Goal: Communication & Community: Answer question/provide support

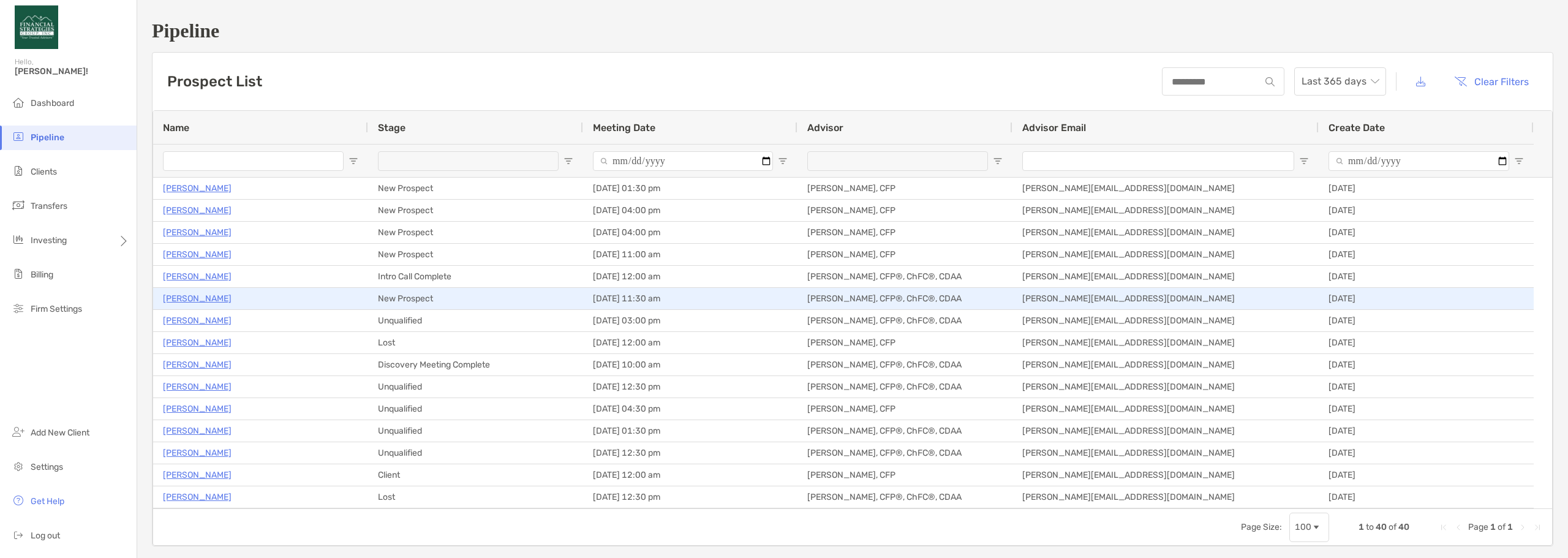
click at [195, 299] on p "[PERSON_NAME]" at bounding box center [196, 299] width 68 height 15
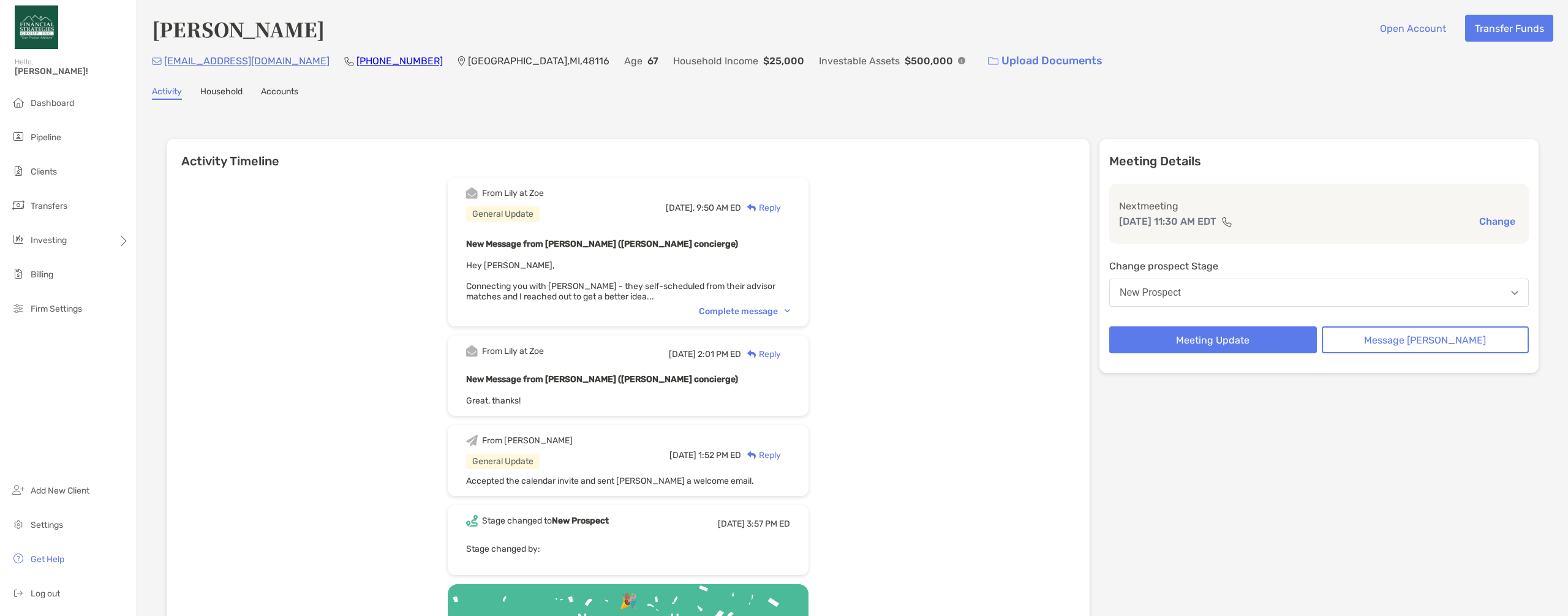
click at [743, 308] on div "Complete message" at bounding box center [744, 311] width 91 height 11
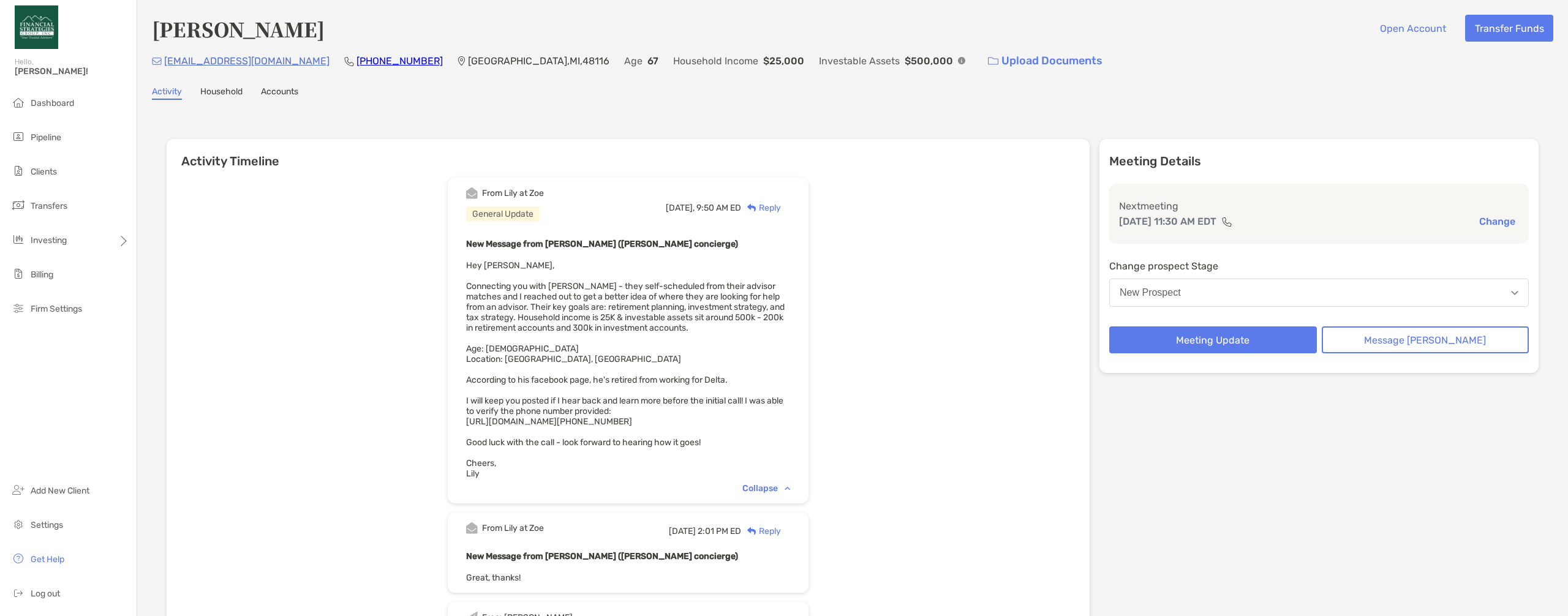
click at [781, 209] on div "Reply" at bounding box center [761, 208] width 40 height 13
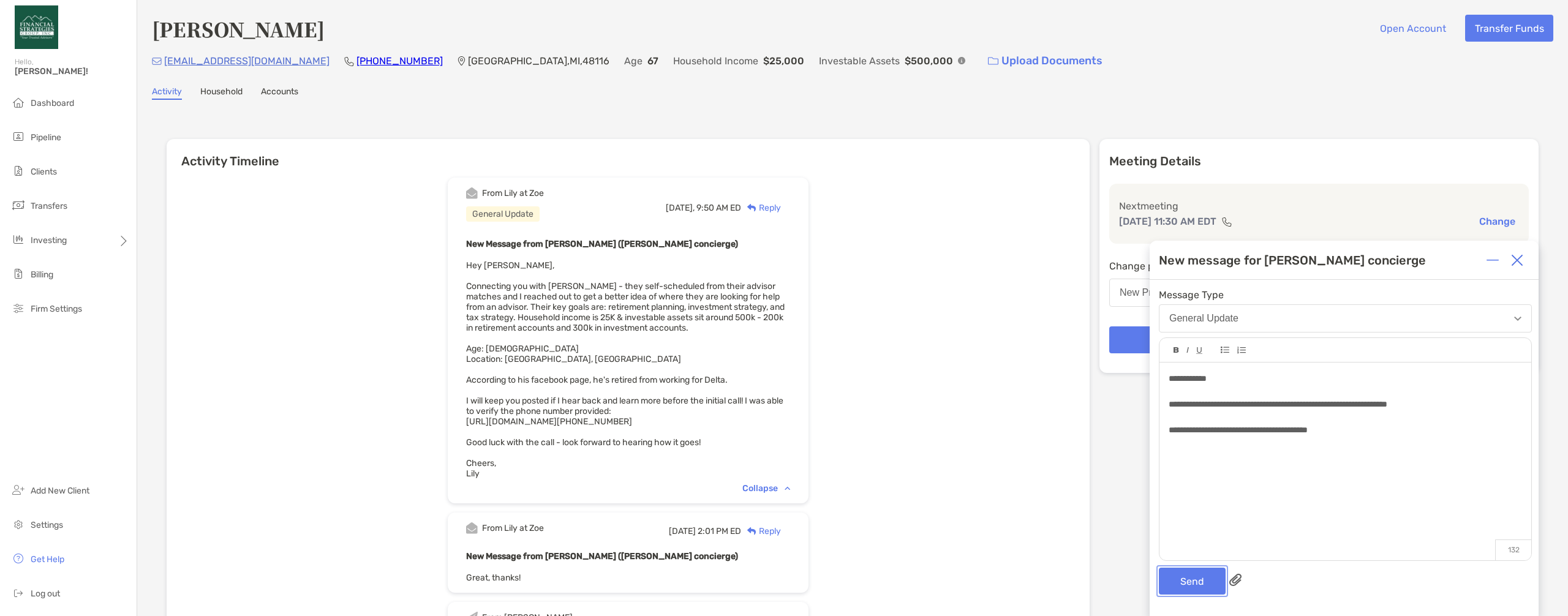
click at [1193, 584] on button "Send" at bounding box center [1192, 581] width 67 height 27
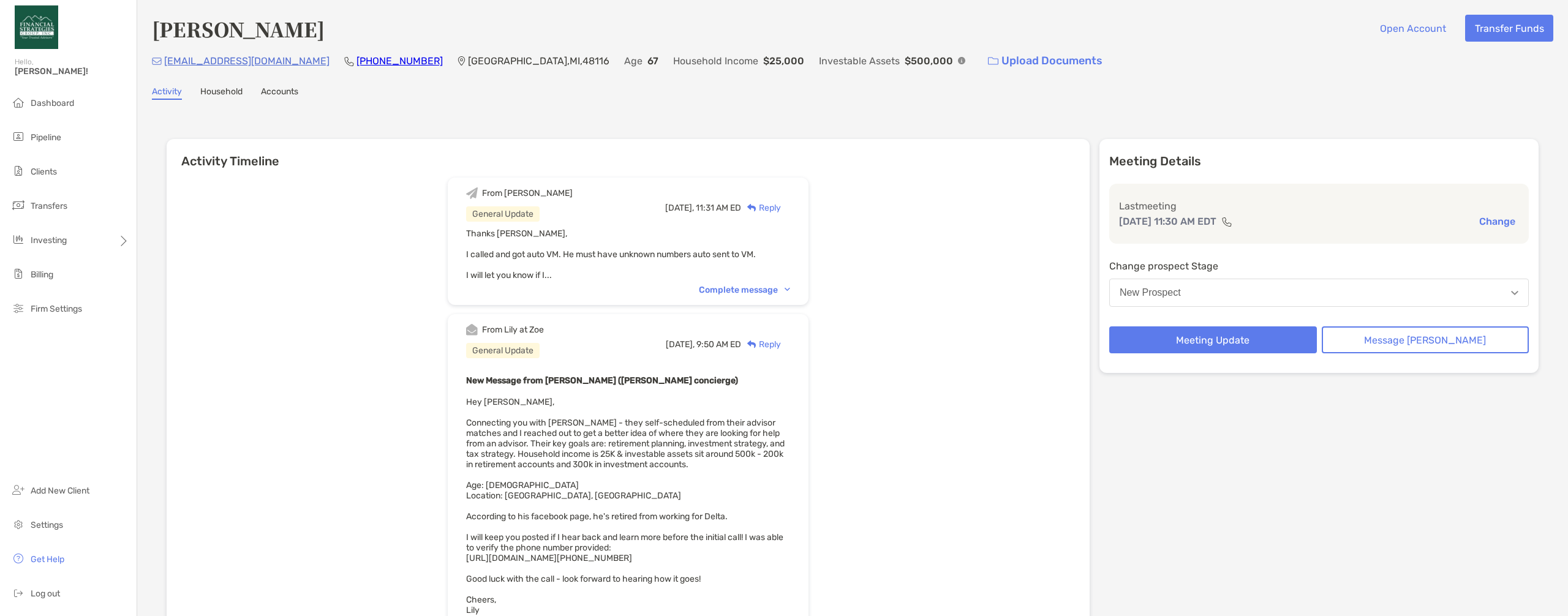
click at [758, 289] on div "Complete message" at bounding box center [744, 290] width 91 height 11
